Goal: Information Seeking & Learning: Learn about a topic

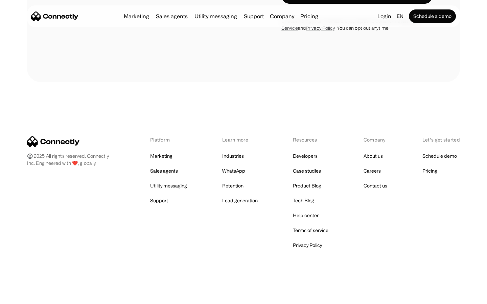
scroll to position [2065, 0]
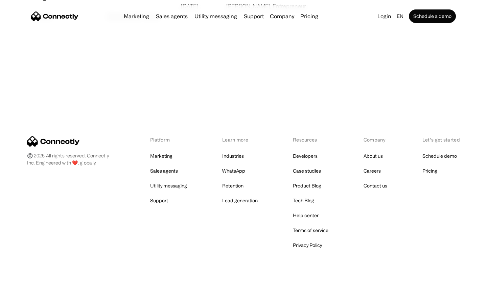
scroll to position [1299, 0]
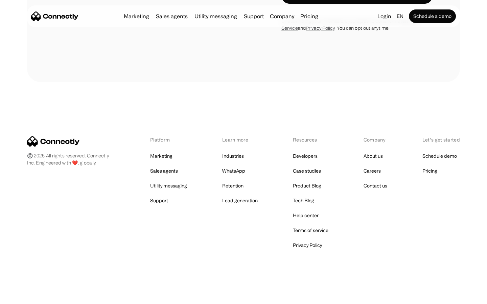
scroll to position [273, 0]
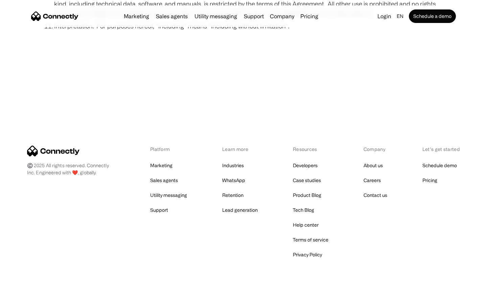
scroll to position [2485, 0]
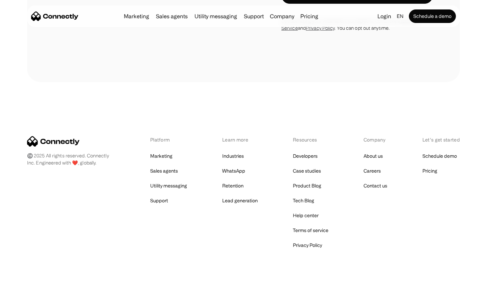
scroll to position [571, 0]
